Goal: Complete application form

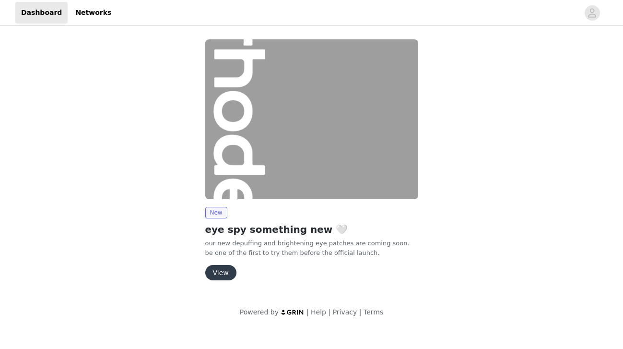
click at [225, 275] on button "View" at bounding box center [220, 272] width 31 height 15
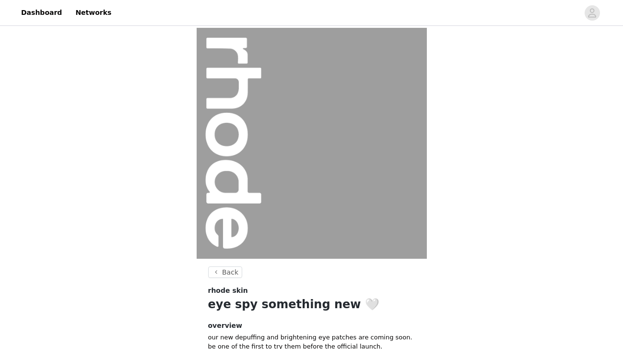
scroll to position [96, 0]
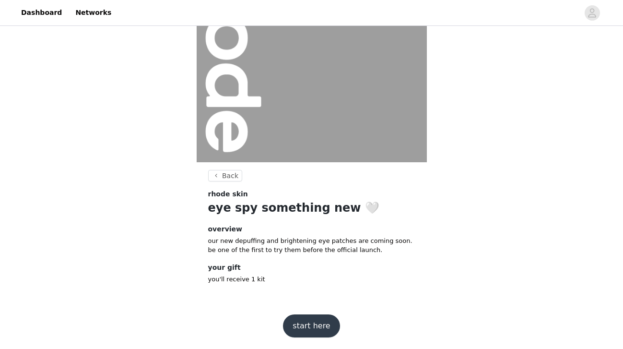
click at [307, 323] on button "start here" at bounding box center [311, 325] width 57 height 23
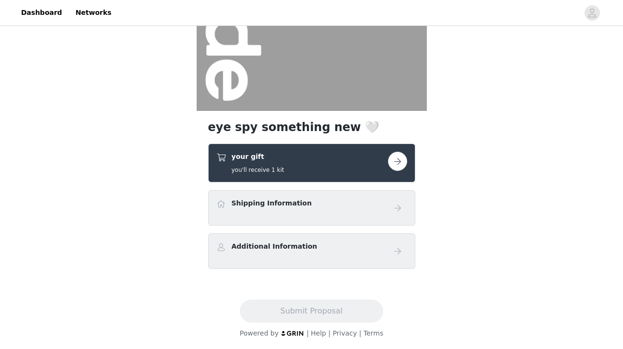
scroll to position [149, 0]
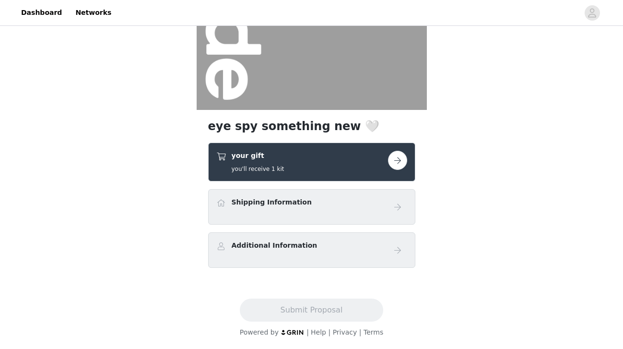
click at [405, 159] on button "button" at bounding box center [397, 160] width 19 height 19
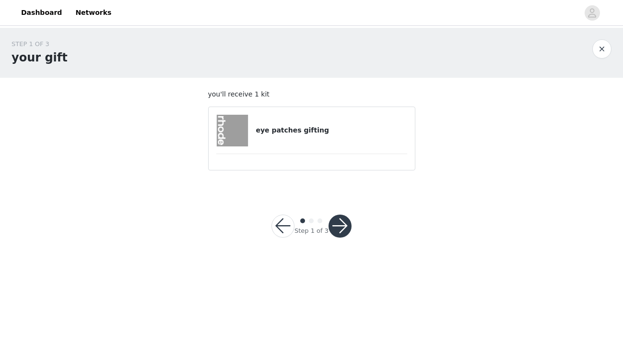
click at [308, 128] on h4 "eye patches gifting" at bounding box center [331, 130] width 151 height 10
click at [341, 222] on button "button" at bounding box center [339, 225] width 23 height 23
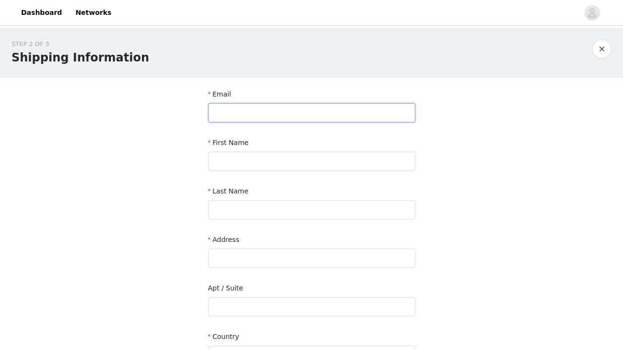
click at [327, 113] on input "text" at bounding box center [311, 112] width 207 height 19
type input "[EMAIL_ADDRESS][DOMAIN_NAME]"
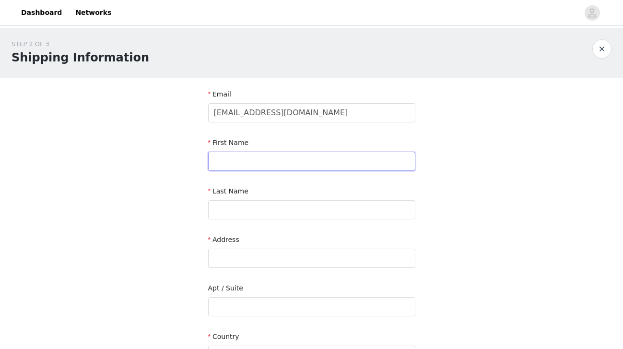
type input "Hamsha"
type input "Thavaseelan"
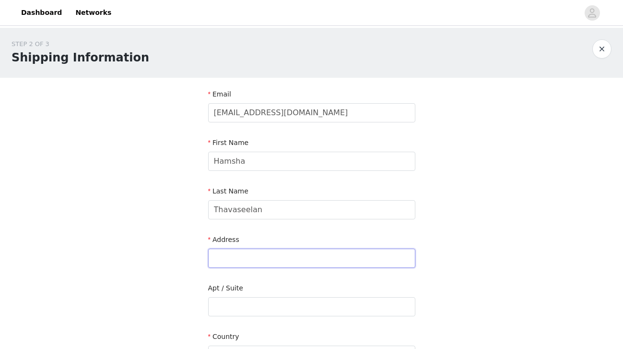
type input "[STREET_ADDRESS]"
type input "Oshawa"
type input "L1L0L6"
type input "6473084754"
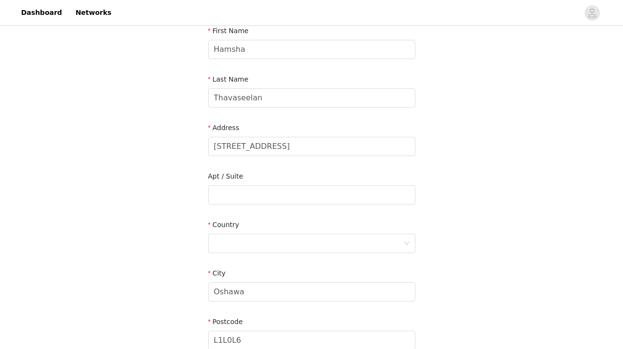
scroll to position [116, 0]
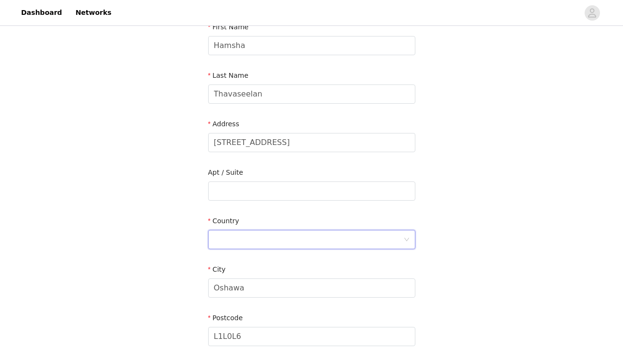
click at [297, 239] on div at bounding box center [308, 239] width 189 height 18
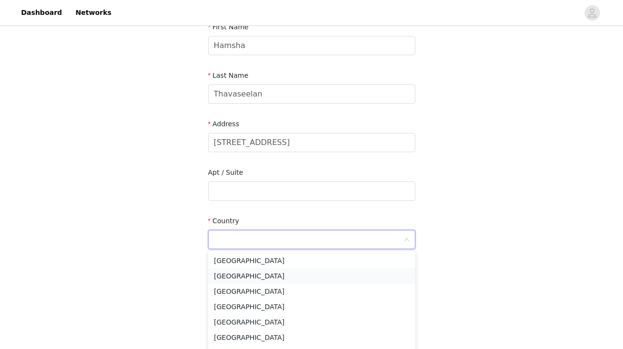
click at [280, 277] on li "[GEOGRAPHIC_DATA]" at bounding box center [311, 275] width 207 height 15
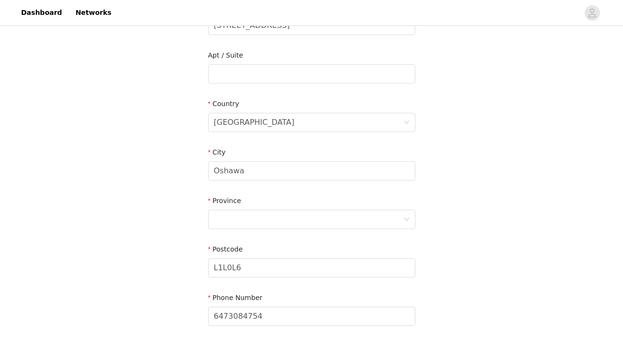
scroll to position [250, 0]
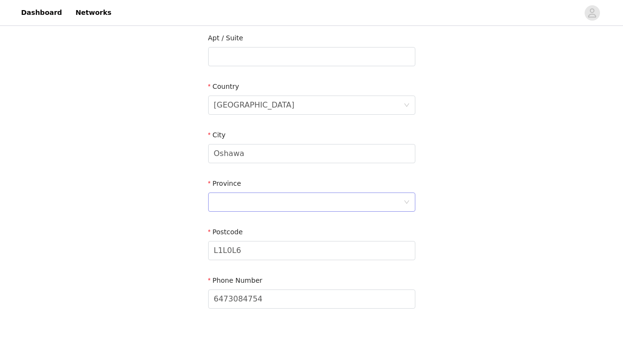
click at [289, 207] on div at bounding box center [308, 202] width 189 height 18
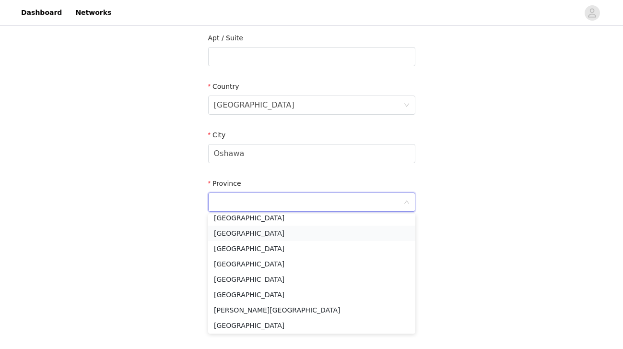
scroll to position [83, 0]
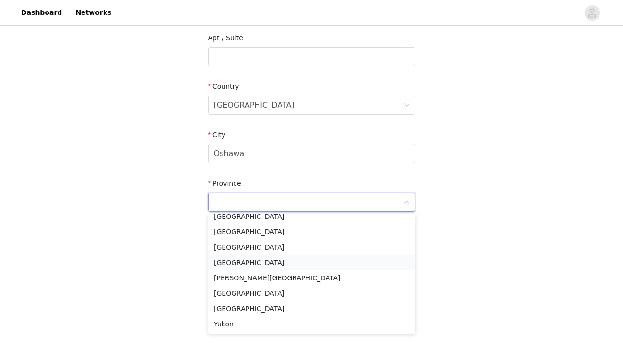
click at [244, 264] on li "[GEOGRAPHIC_DATA]" at bounding box center [311, 262] width 207 height 15
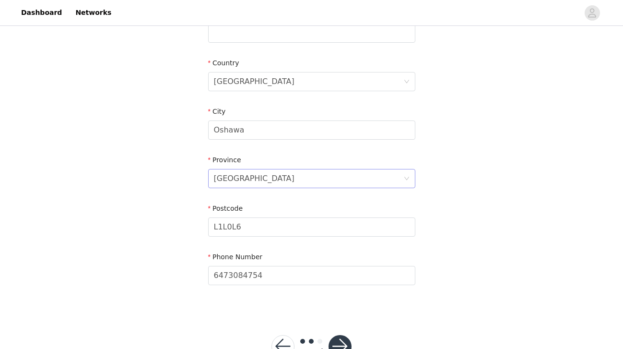
scroll to position [305, 0]
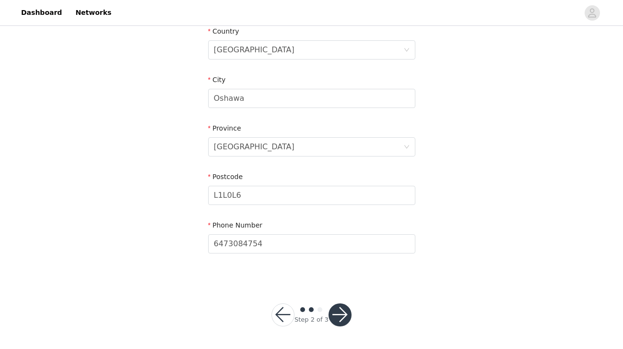
click at [339, 311] on button "button" at bounding box center [339, 314] width 23 height 23
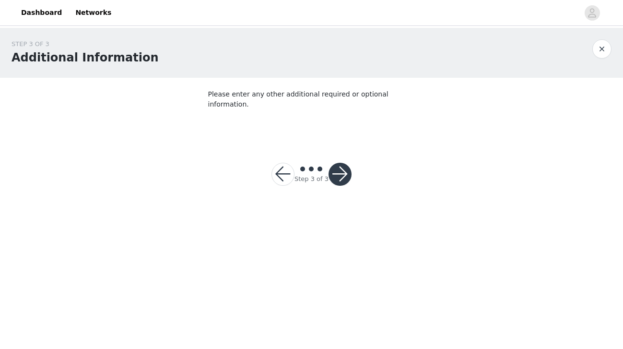
click at [340, 165] on button "button" at bounding box center [339, 174] width 23 height 23
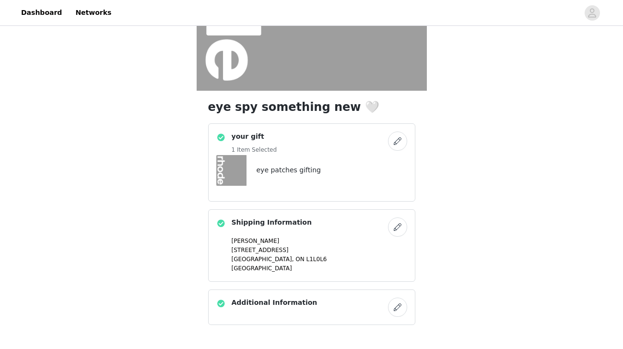
scroll to position [224, 0]
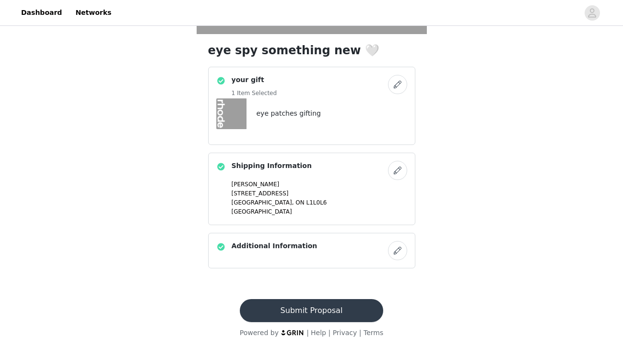
click at [313, 305] on button "Submit Proposal" at bounding box center [311, 310] width 143 height 23
